Goal: Transaction & Acquisition: Purchase product/service

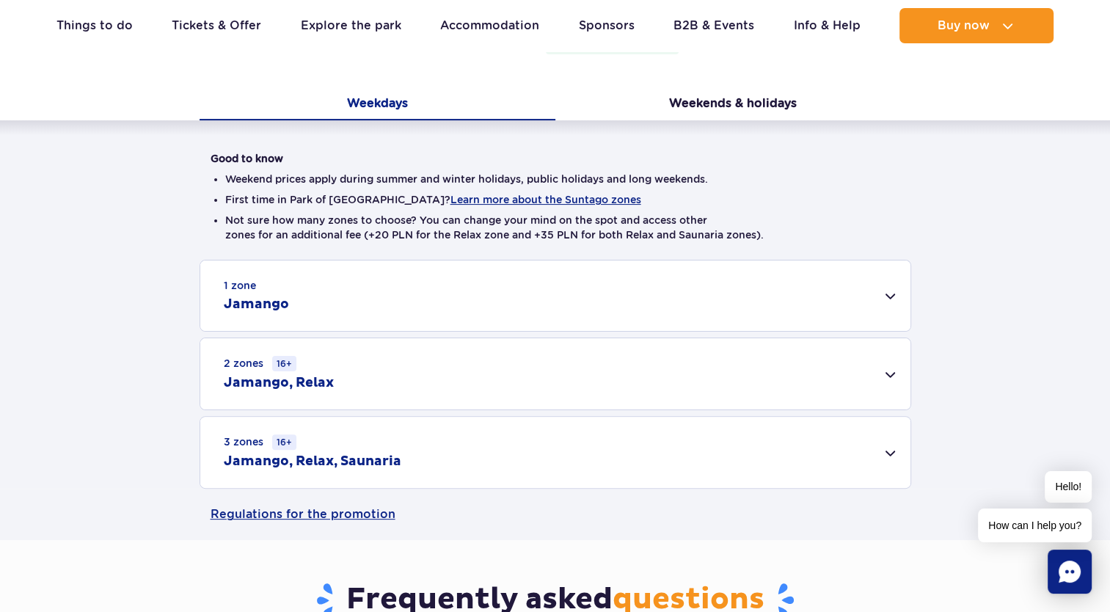
scroll to position [293, 0]
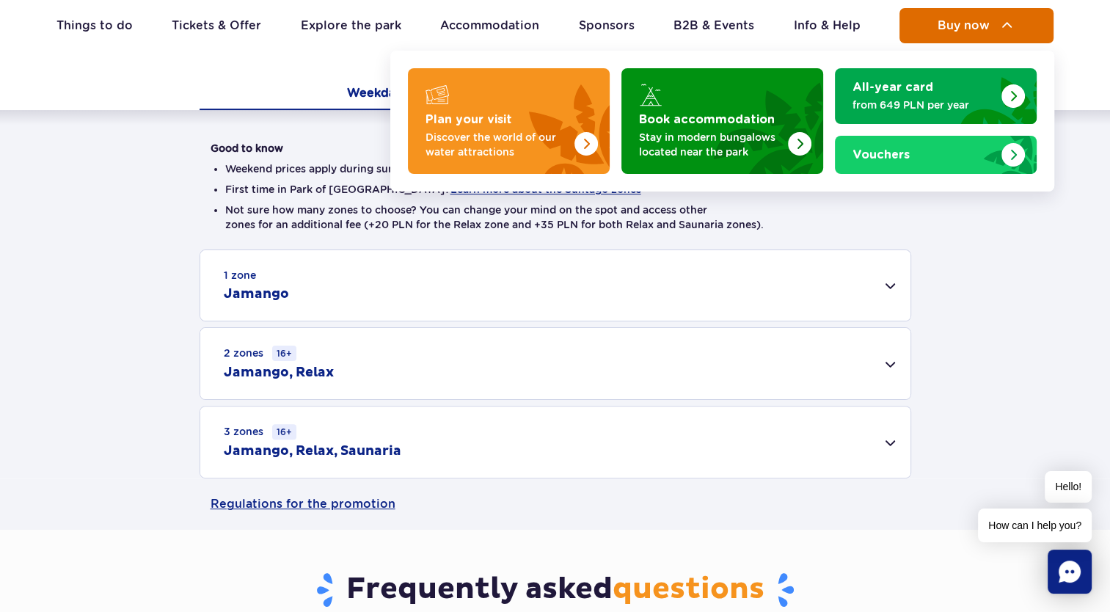
click at [975, 31] on span "Buy now" at bounding box center [963, 25] width 52 height 13
click at [975, 32] on button "Buy now" at bounding box center [976, 25] width 154 height 35
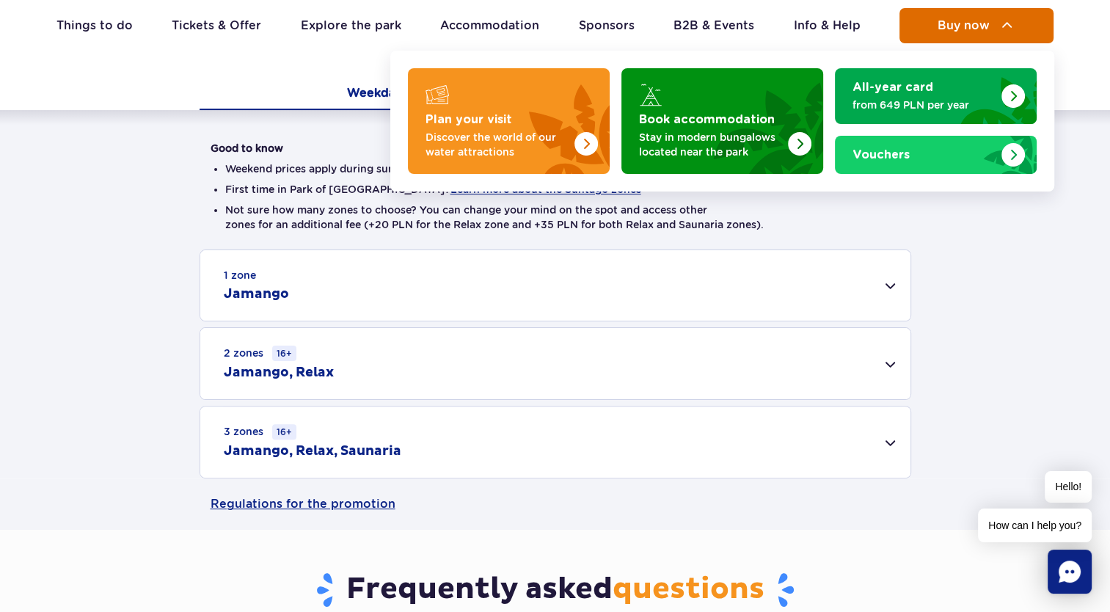
click at [975, 32] on button "Buy now" at bounding box center [976, 25] width 154 height 35
drag, startPoint x: 975, startPoint y: 32, endPoint x: 986, endPoint y: 326, distance: 293.6
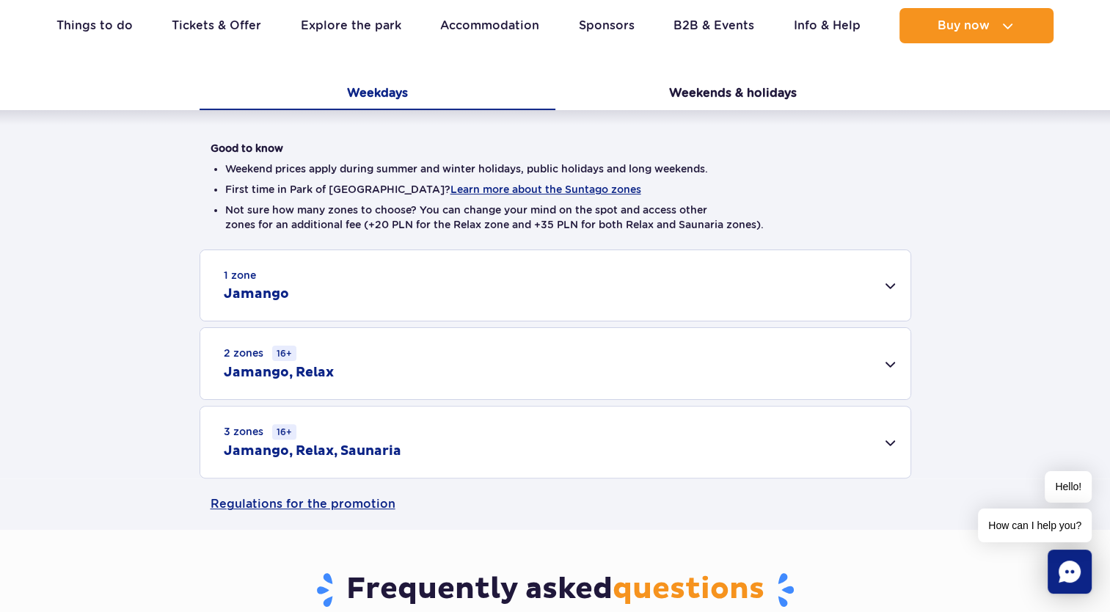
click at [986, 326] on div "1 zone Jamango Adult (18 – 65 y.o.) / Teenager (16 – 18 y.o.) On the same day 1…" at bounding box center [555, 363] width 1110 height 229
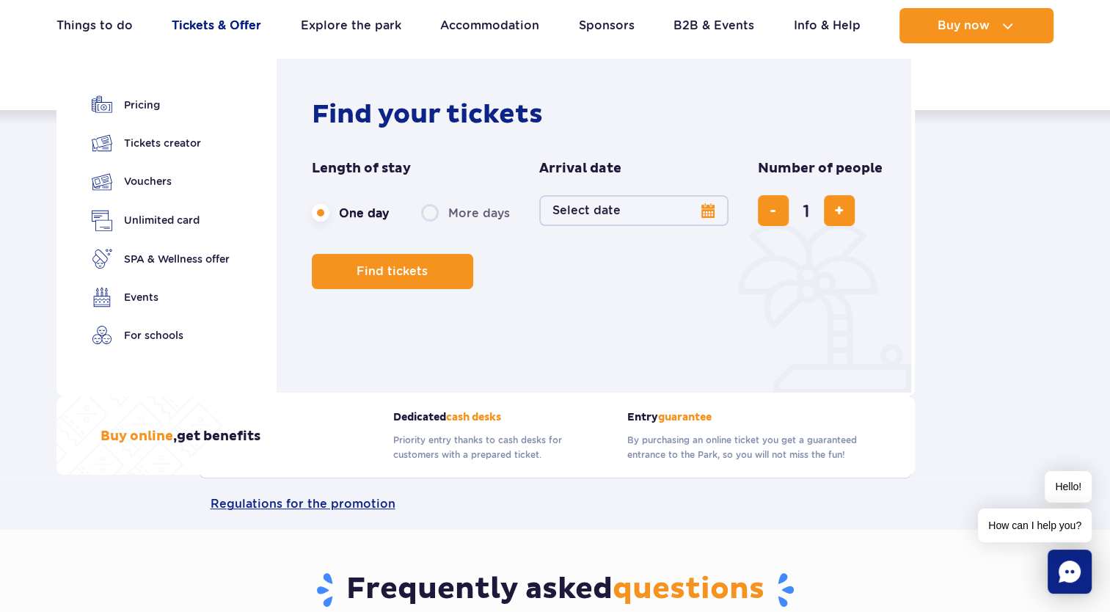
click at [208, 28] on link "Tickets & Offer" at bounding box center [216, 25] width 89 height 35
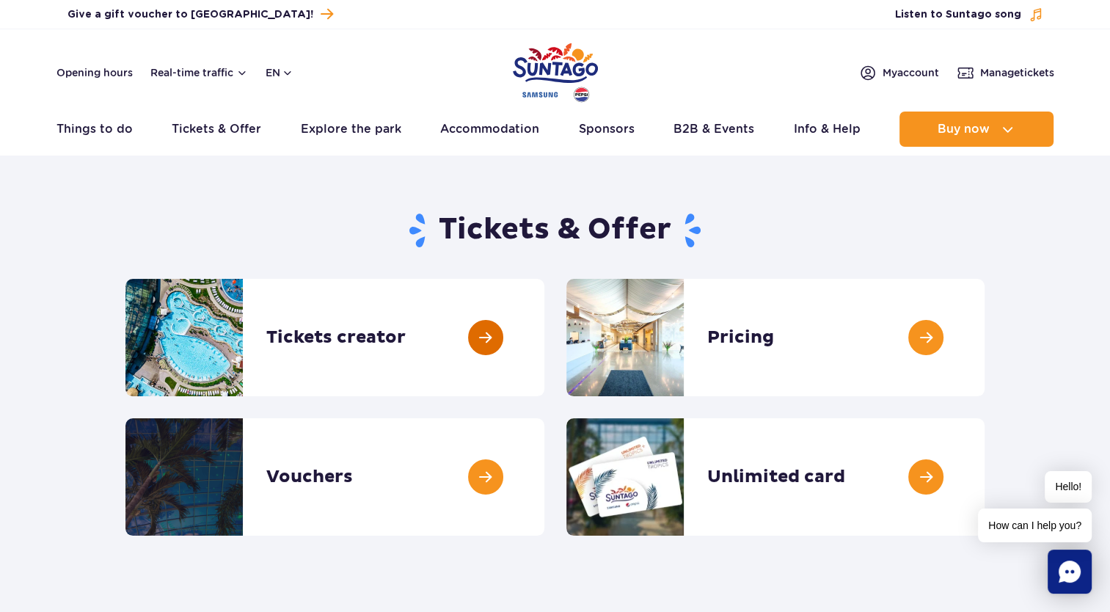
click at [544, 337] on link at bounding box center [544, 337] width 0 height 117
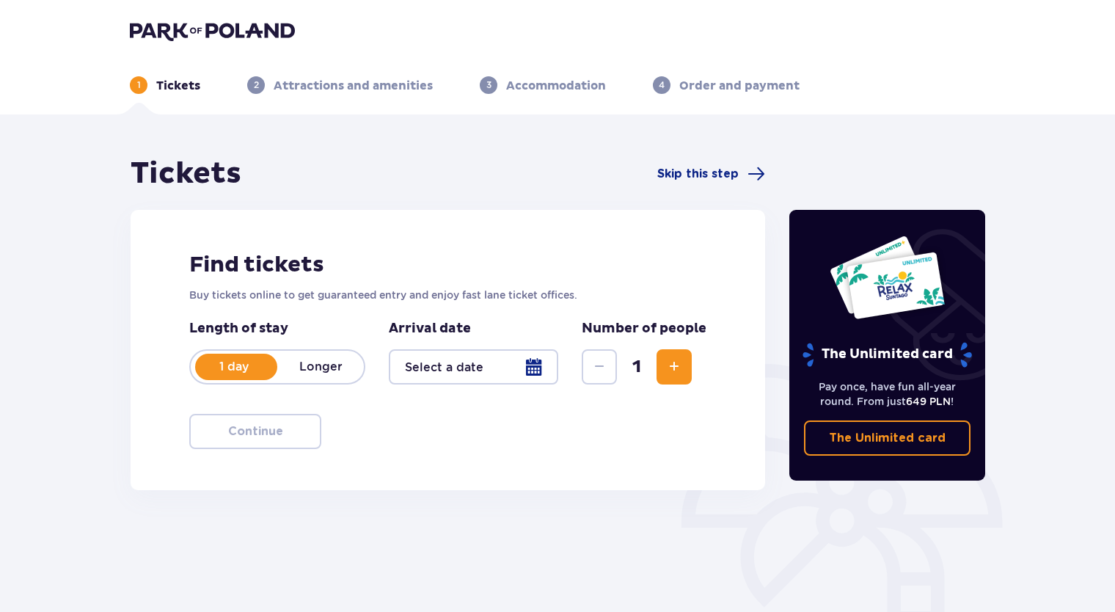
click at [538, 370] on div at bounding box center [473, 366] width 169 height 35
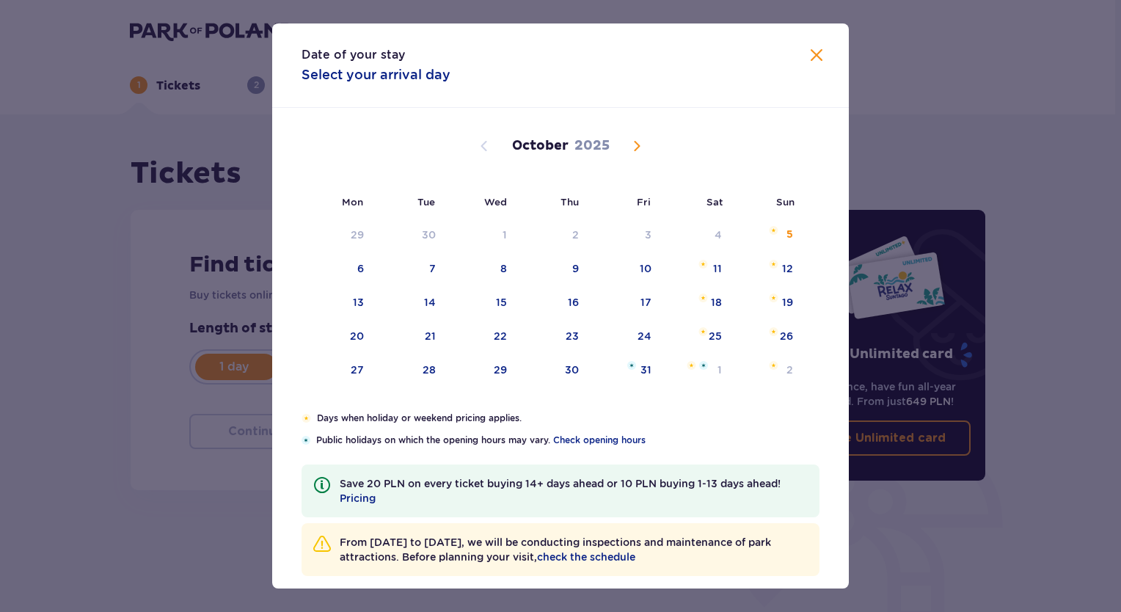
click at [634, 144] on span "Next month" at bounding box center [637, 146] width 18 height 18
click at [487, 145] on span "Previous month" at bounding box center [484, 146] width 18 height 18
click at [636, 149] on span "Next month" at bounding box center [637, 146] width 18 height 18
click at [359, 271] on div "3" at bounding box center [360, 268] width 7 height 15
type input "[DATE]"
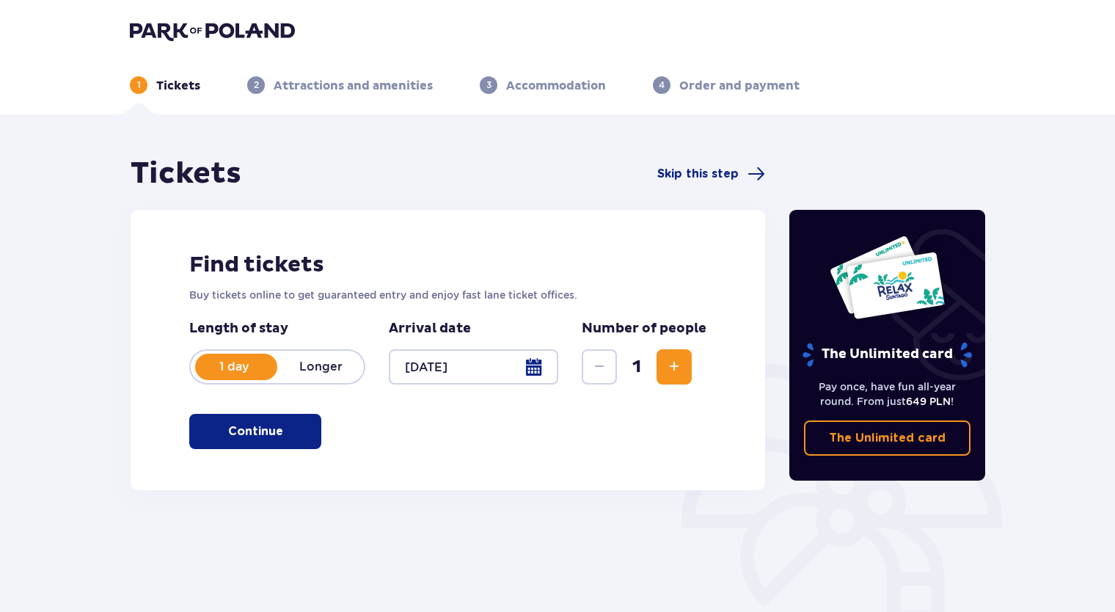
click at [678, 371] on span "Increase" at bounding box center [674, 367] width 18 height 18
click at [688, 368] on button "Increase" at bounding box center [673, 366] width 35 height 35
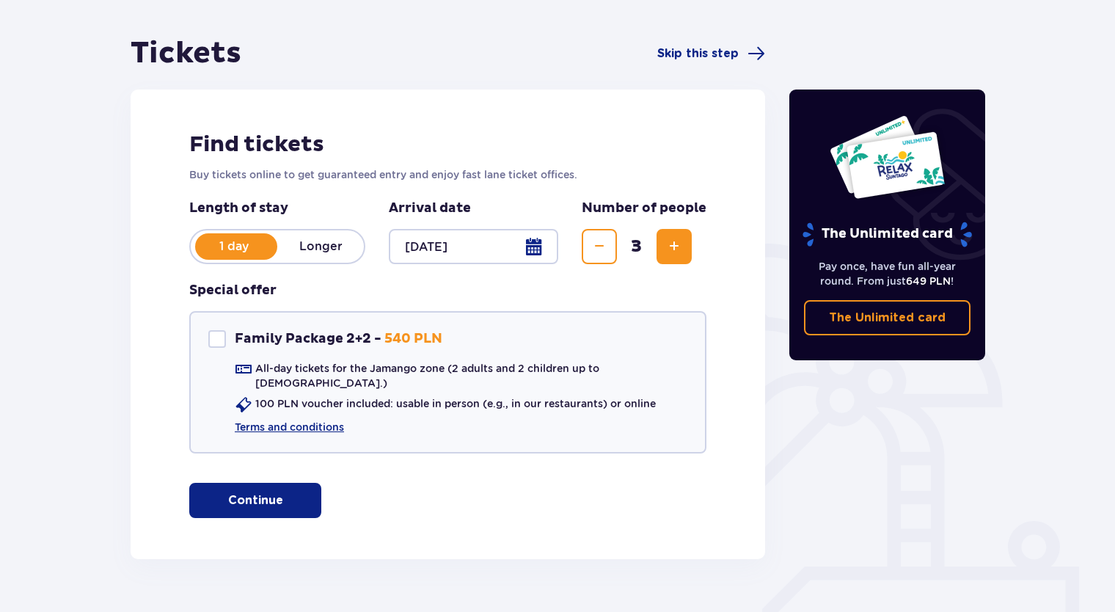
scroll to position [143, 0]
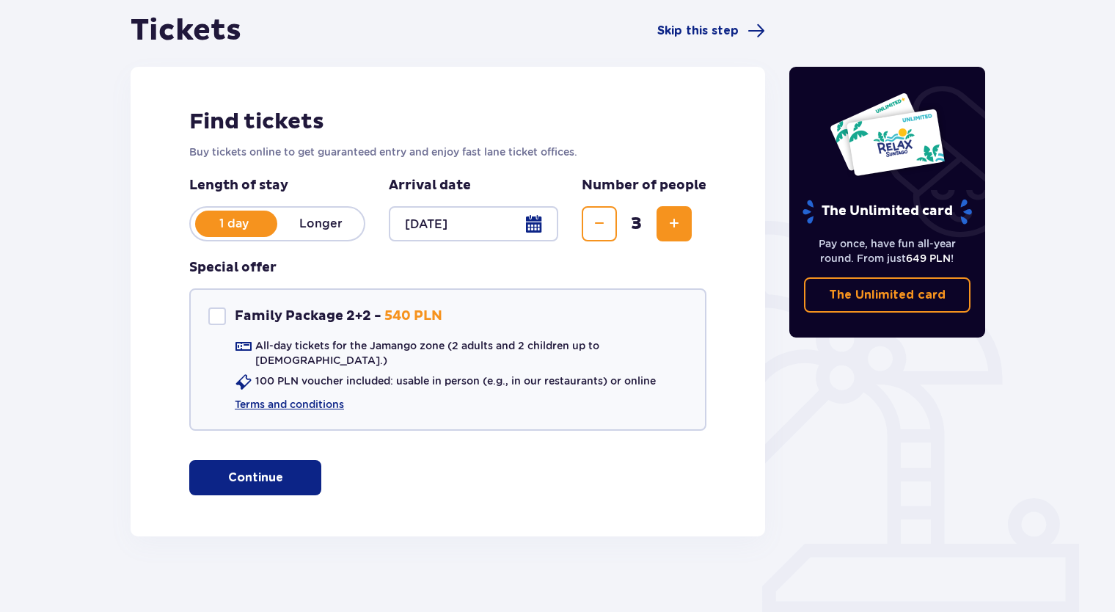
click at [283, 469] on span "button" at bounding box center [286, 478] width 18 height 18
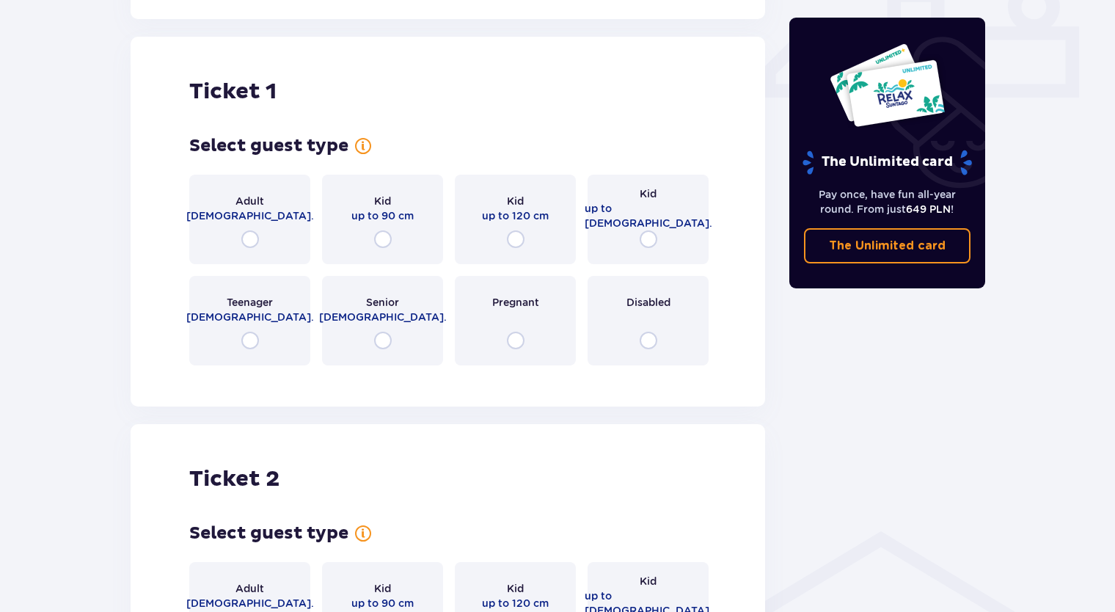
scroll to position [667, 0]
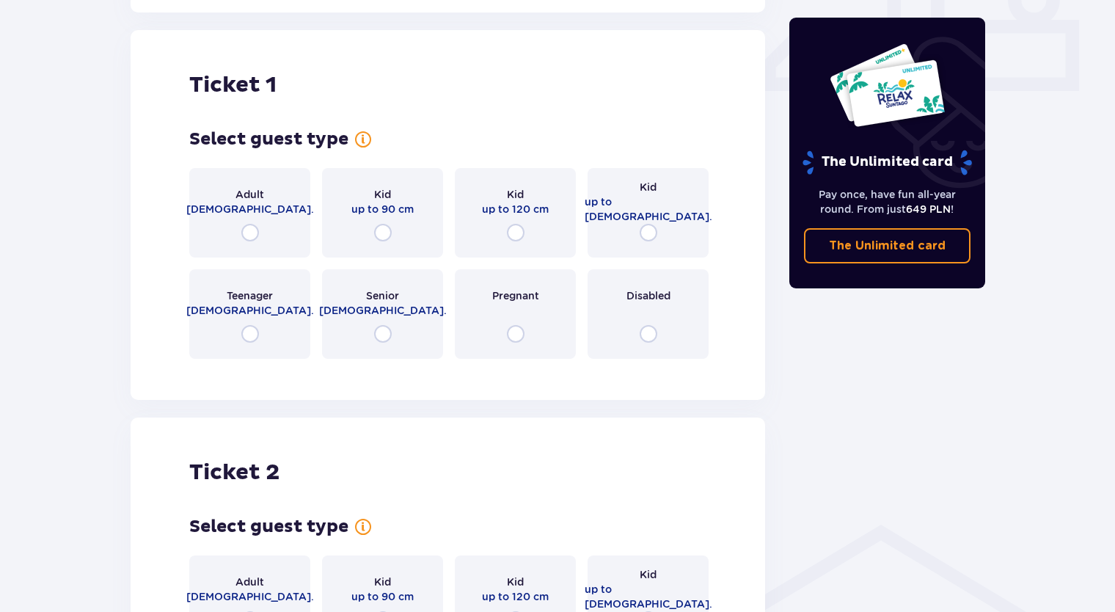
click at [651, 230] on div "Kid up to [DEMOGRAPHIC_DATA]." at bounding box center [647, 212] width 121 height 89
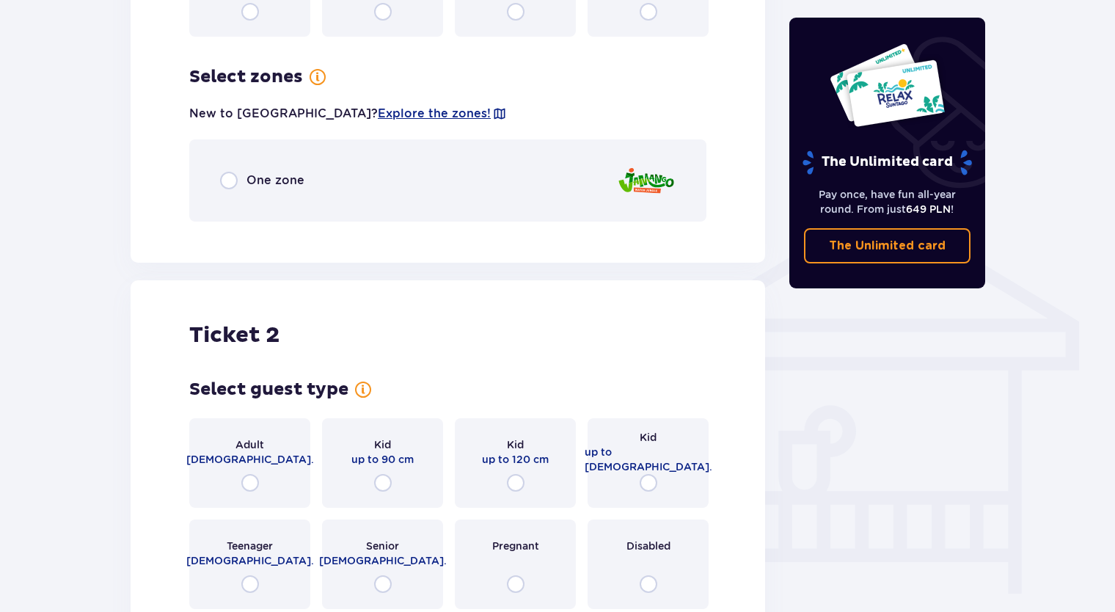
scroll to position [1025, 0]
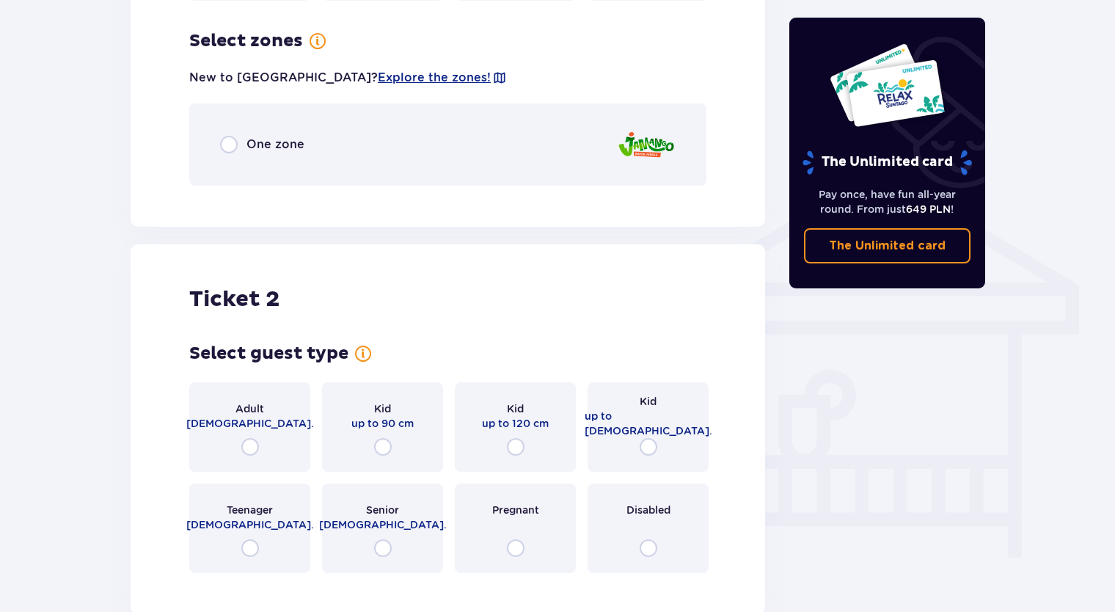
click at [232, 136] on input "radio" at bounding box center [229, 145] width 18 height 18
radio input "true"
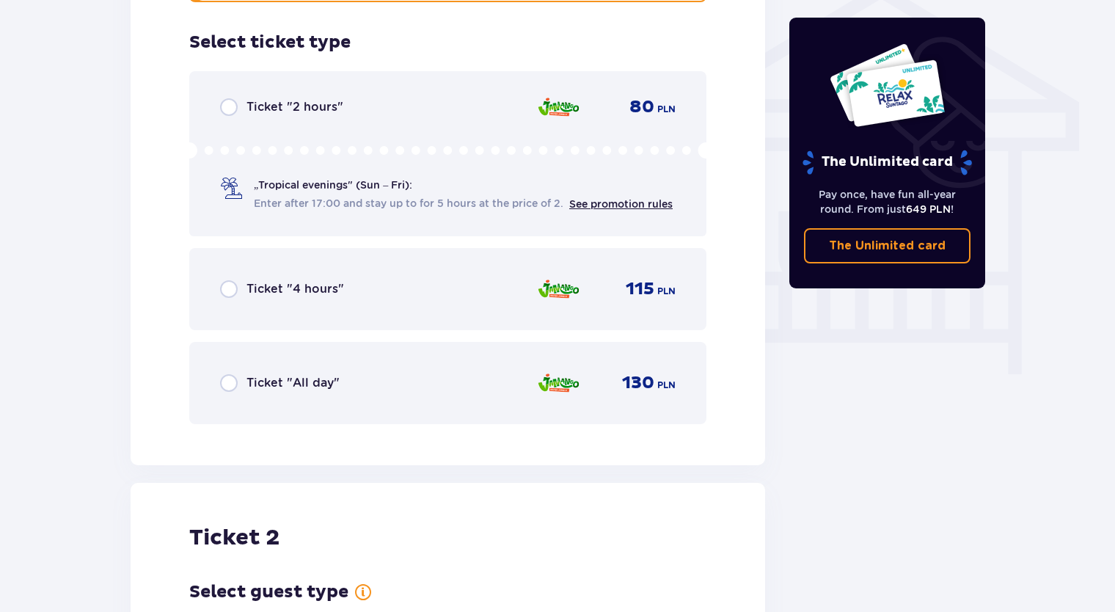
scroll to position [1209, 0]
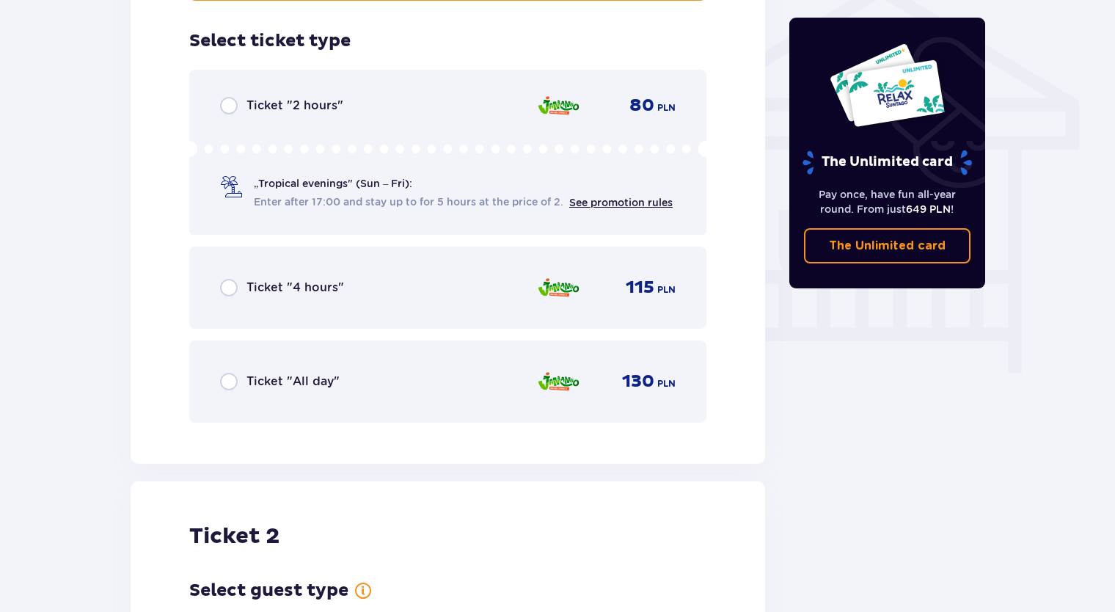
click at [226, 373] on input "radio" at bounding box center [229, 382] width 18 height 18
radio input "true"
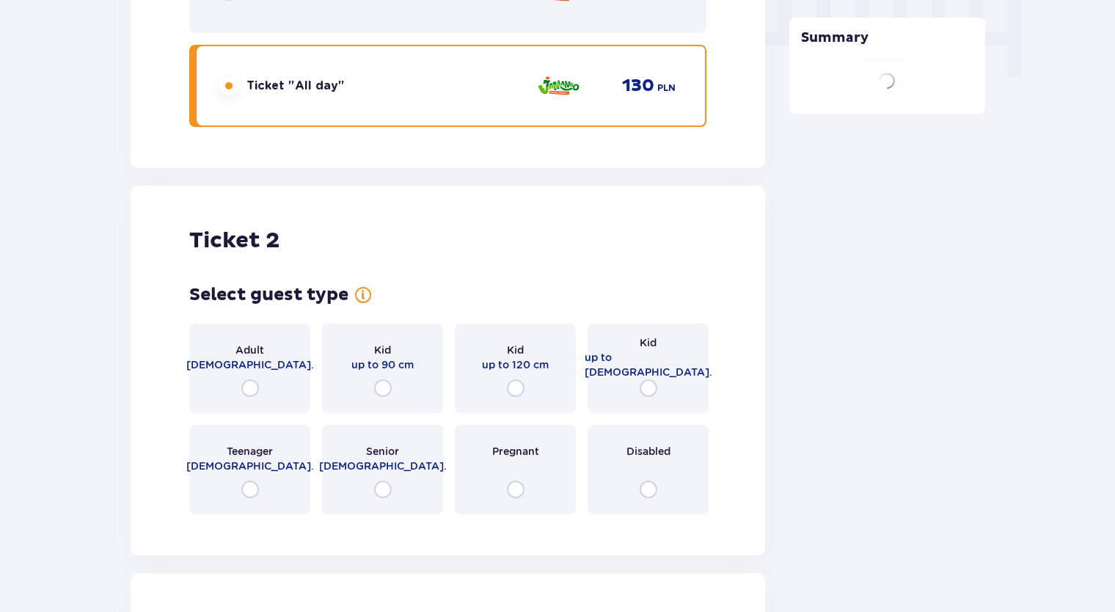
scroll to position [1660, 0]
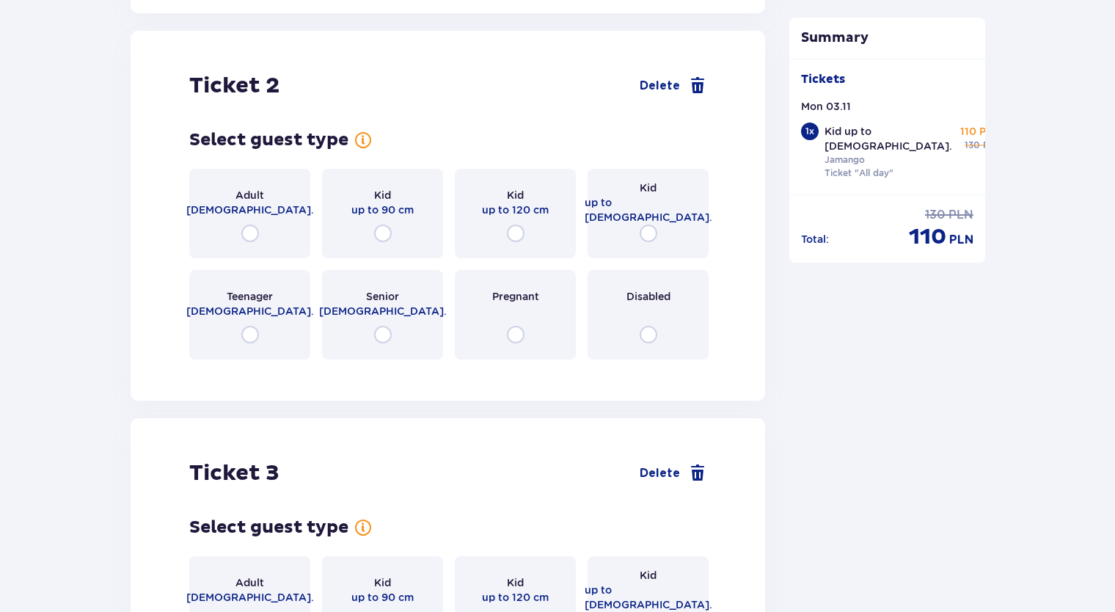
click at [249, 224] on input "radio" at bounding box center [250, 233] width 18 height 18
radio input "true"
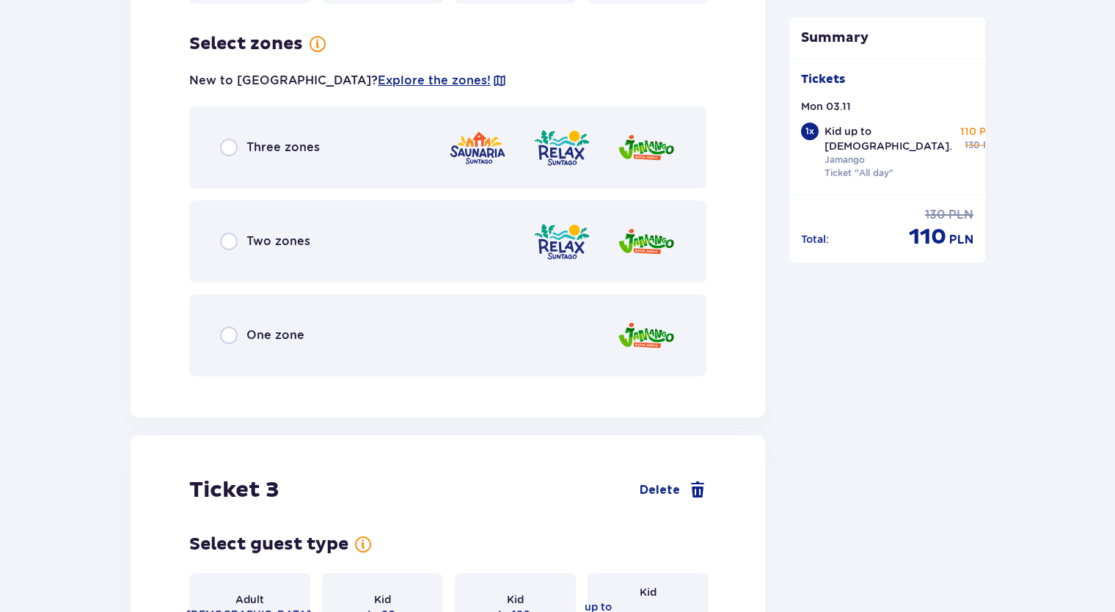
scroll to position [2018, 0]
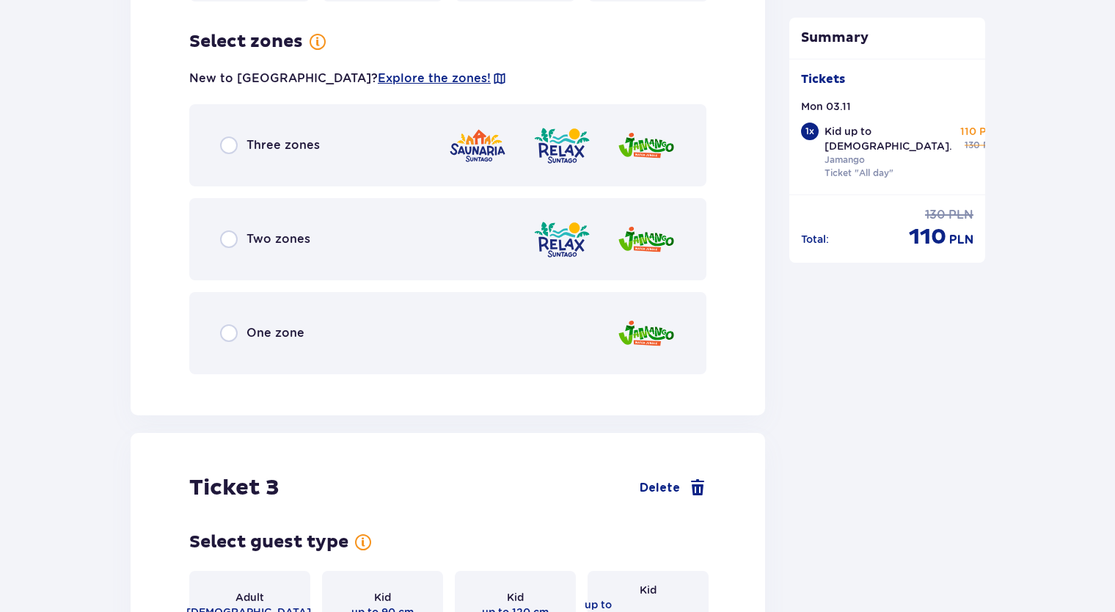
click at [224, 324] on input "radio" at bounding box center [229, 333] width 18 height 18
radio input "true"
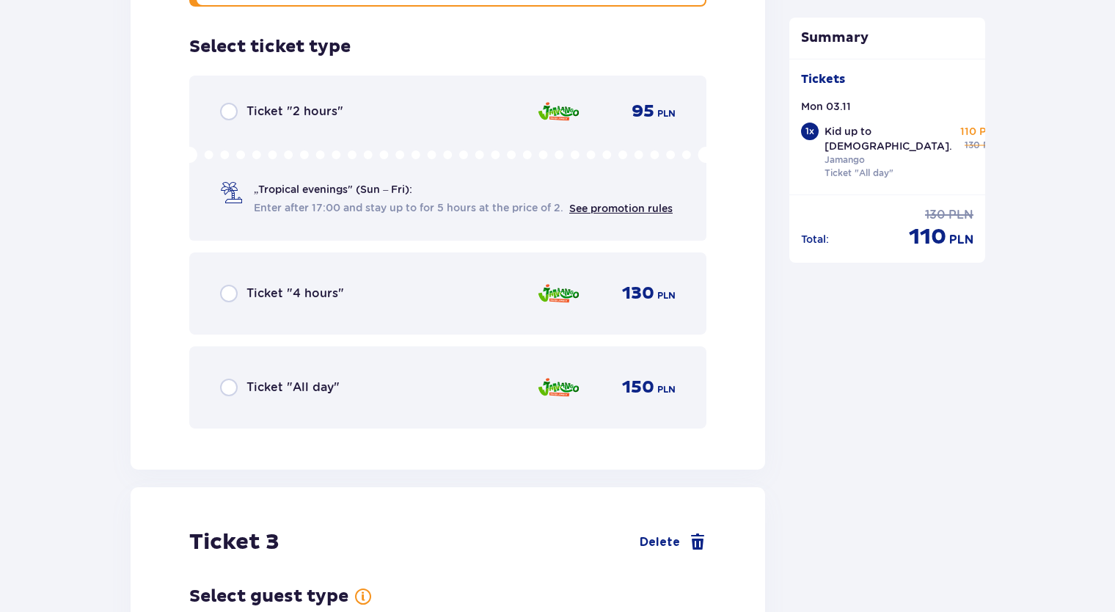
scroll to position [2390, 0]
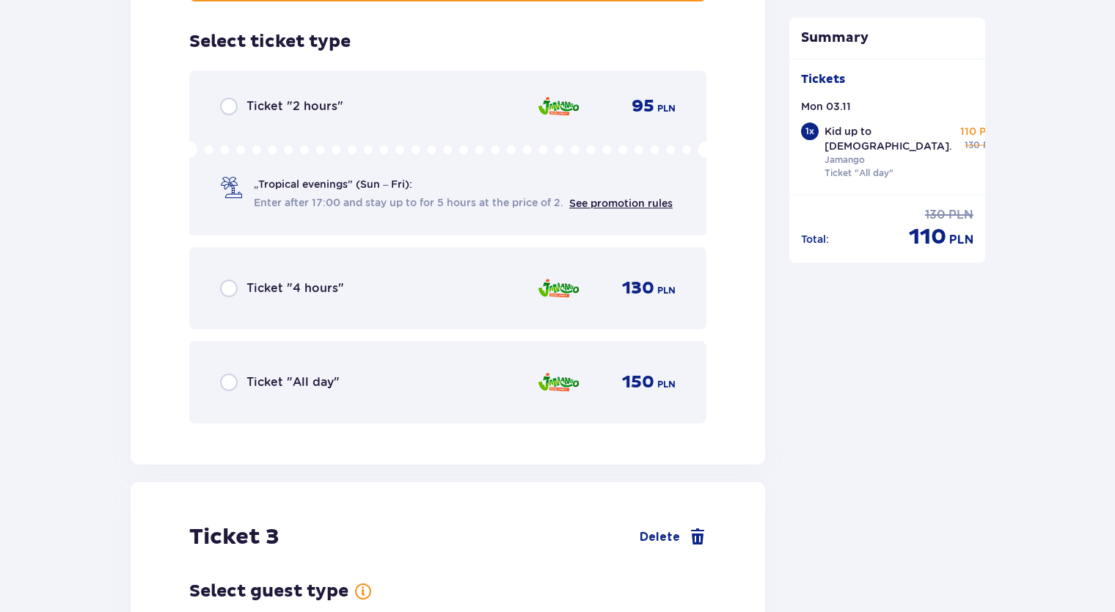
click at [230, 373] on input "radio" at bounding box center [229, 382] width 18 height 18
radio input "true"
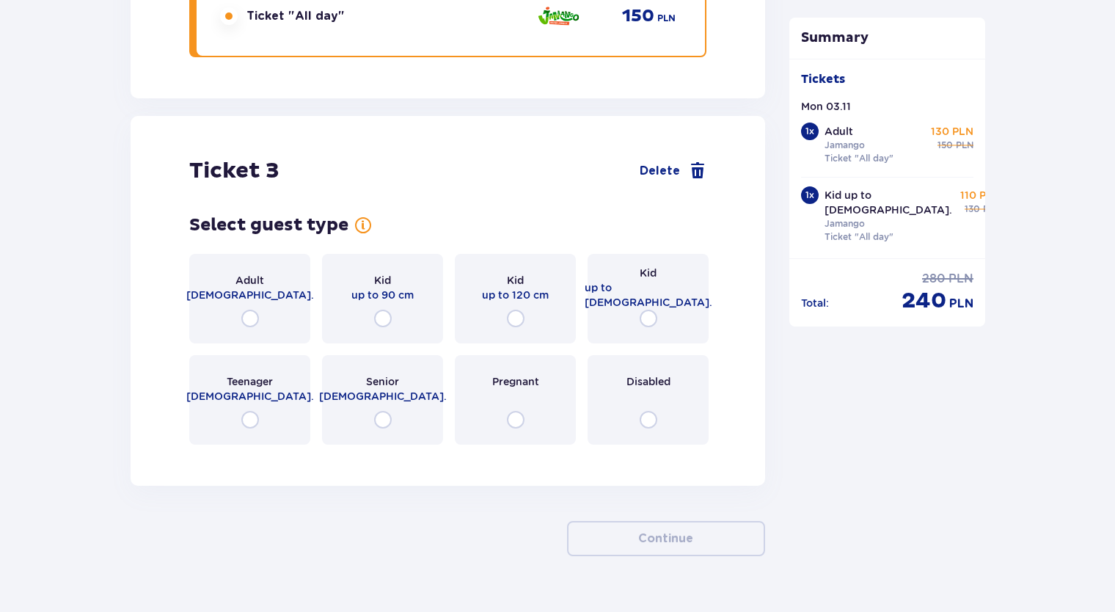
scroll to position [2775, 0]
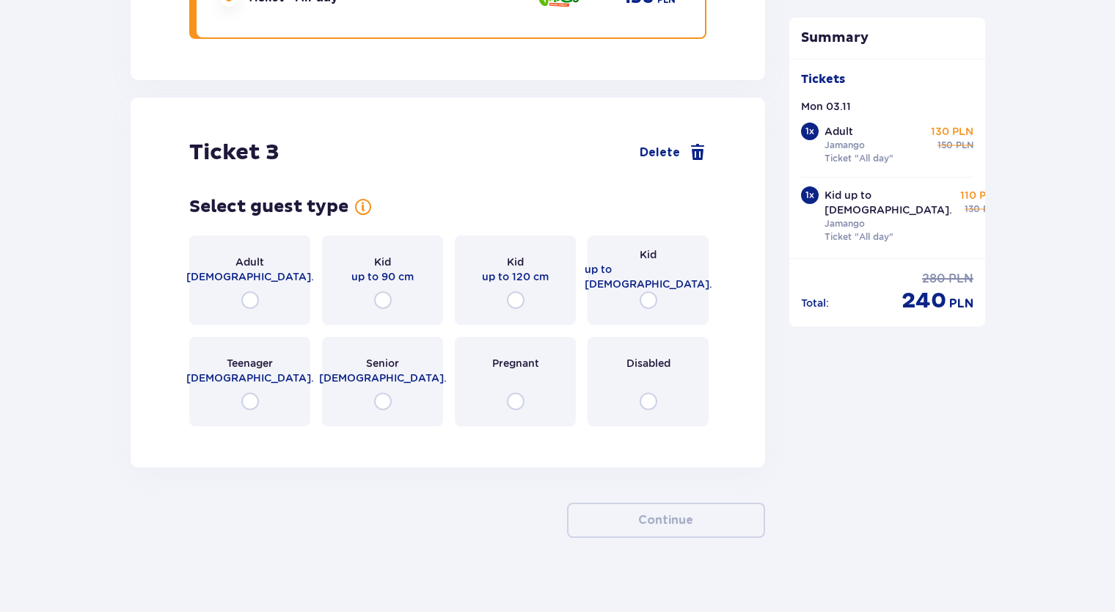
click at [252, 291] on input "radio" at bounding box center [250, 300] width 18 height 18
radio input "true"
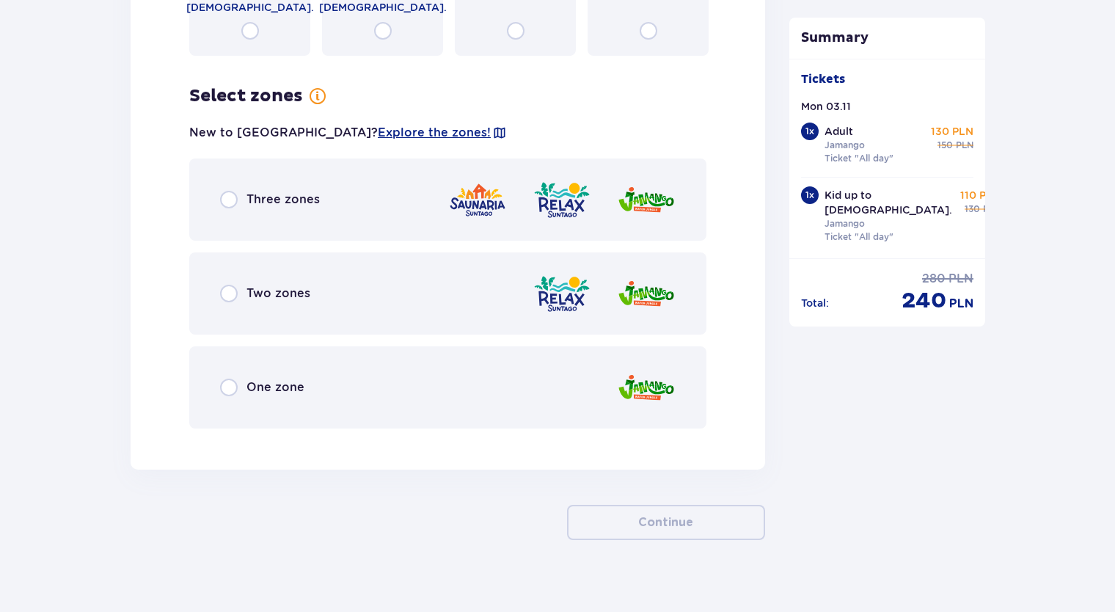
scroll to position [3147, 0]
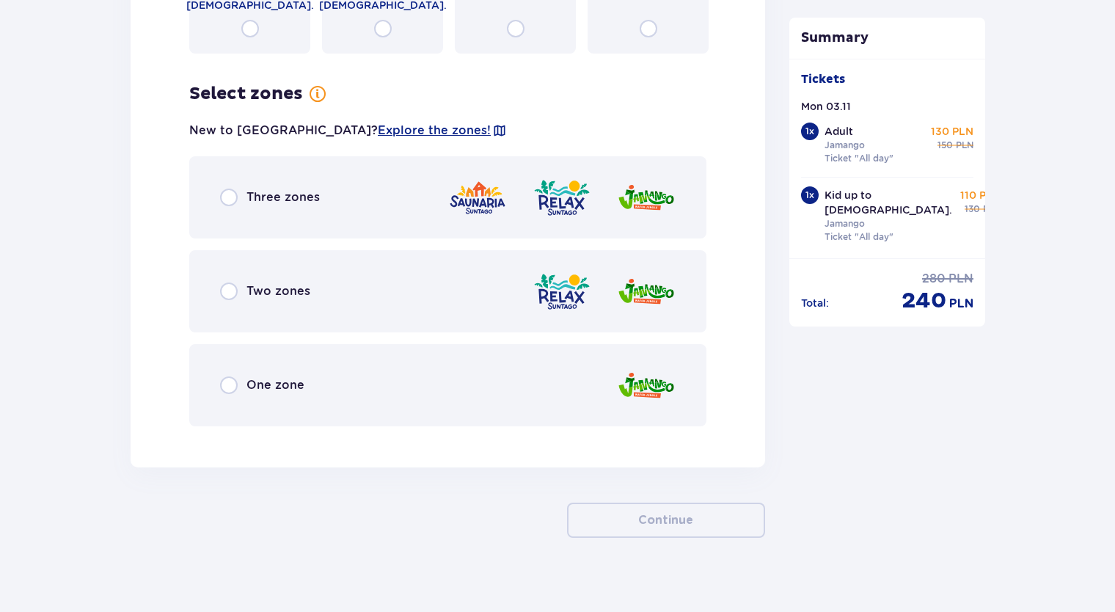
click at [220, 360] on div "One zone" at bounding box center [447, 385] width 517 height 82
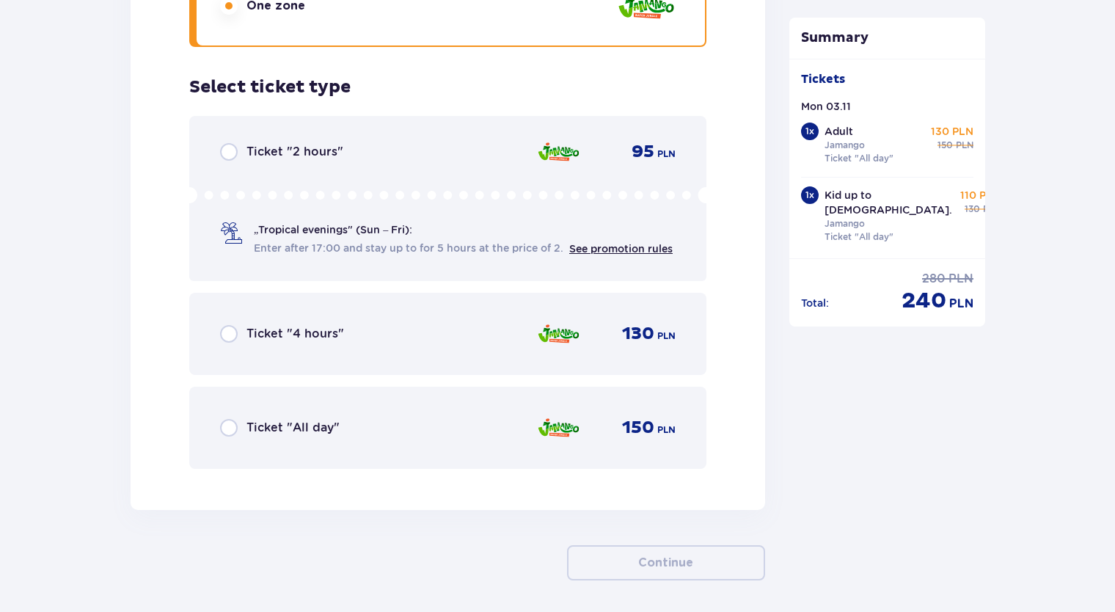
scroll to position [3568, 0]
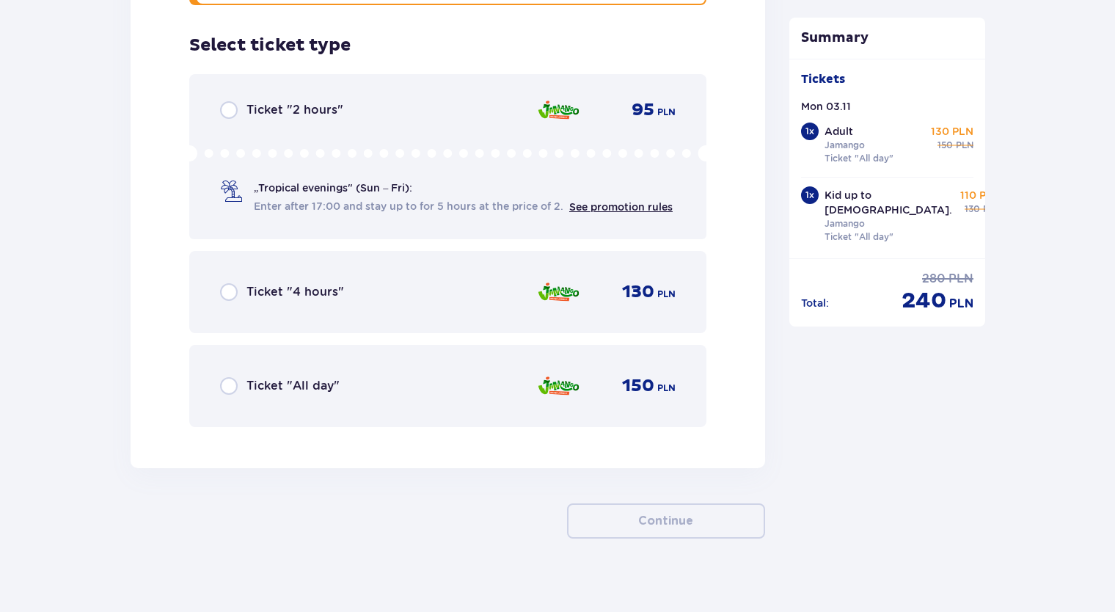
click at [234, 377] on input "radio" at bounding box center [229, 386] width 18 height 18
radio input "true"
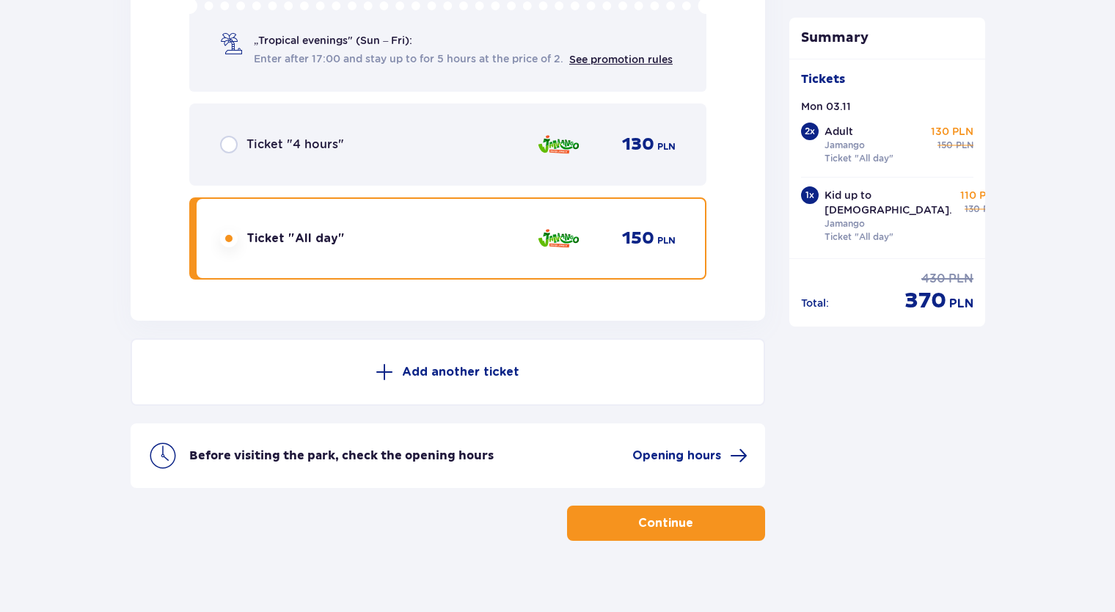
scroll to position [3717, 0]
